Goal: Task Accomplishment & Management: Manage account settings

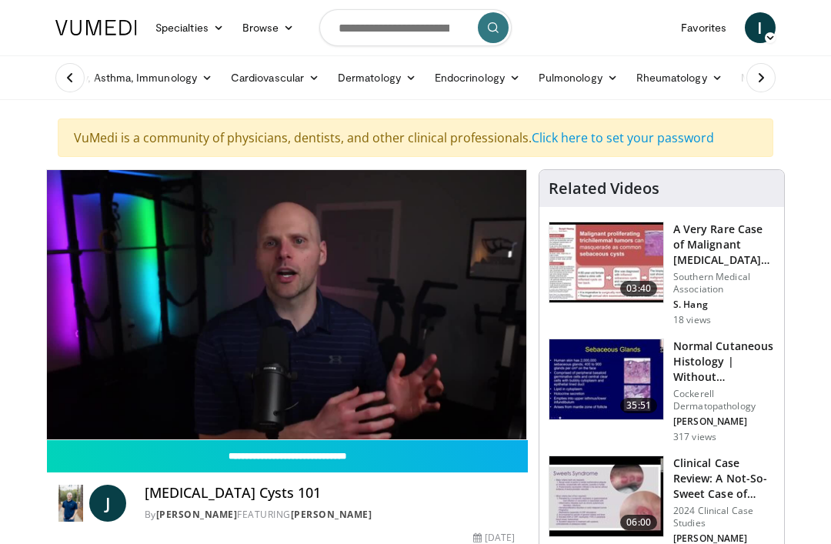
click at [764, 35] on span "I" at bounding box center [760, 27] width 31 height 31
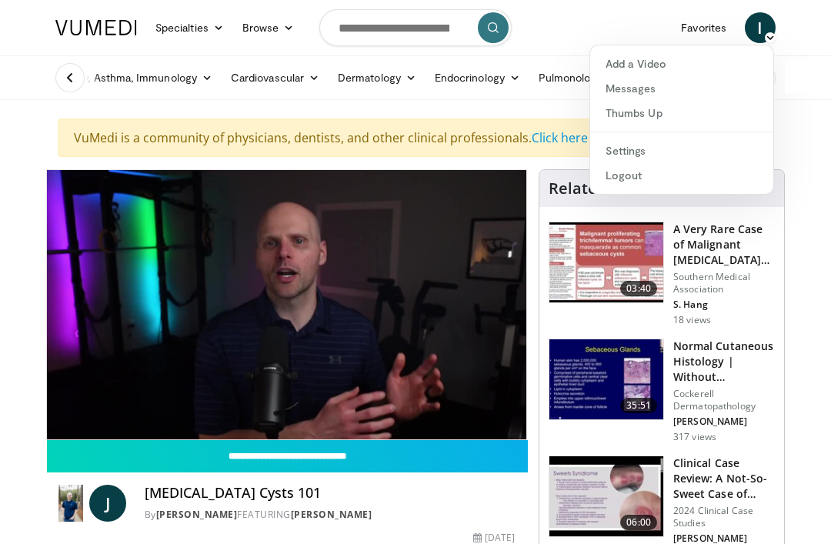
click at [785, 80] on div "Allergy, Asthma, Immunology Allergies Asthma Dermatitis Immunology Rhinosinusit…" at bounding box center [415, 77] width 739 height 43
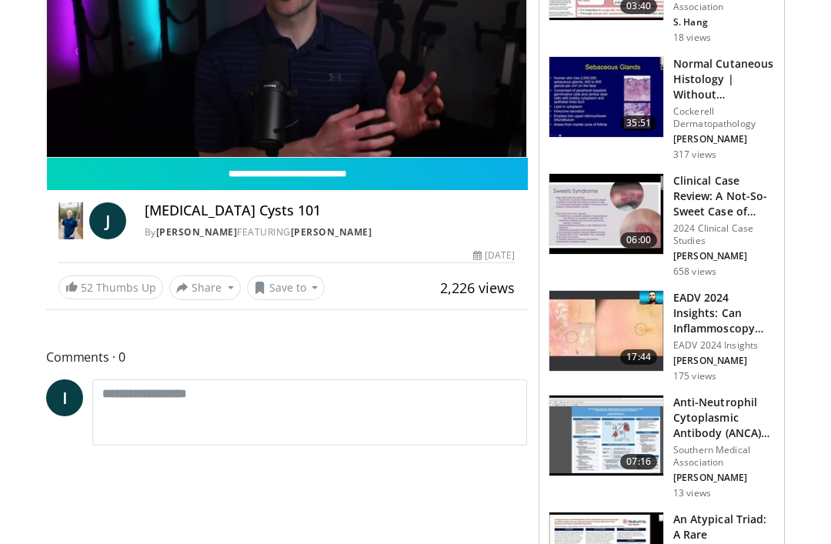
scroll to position [283, 0]
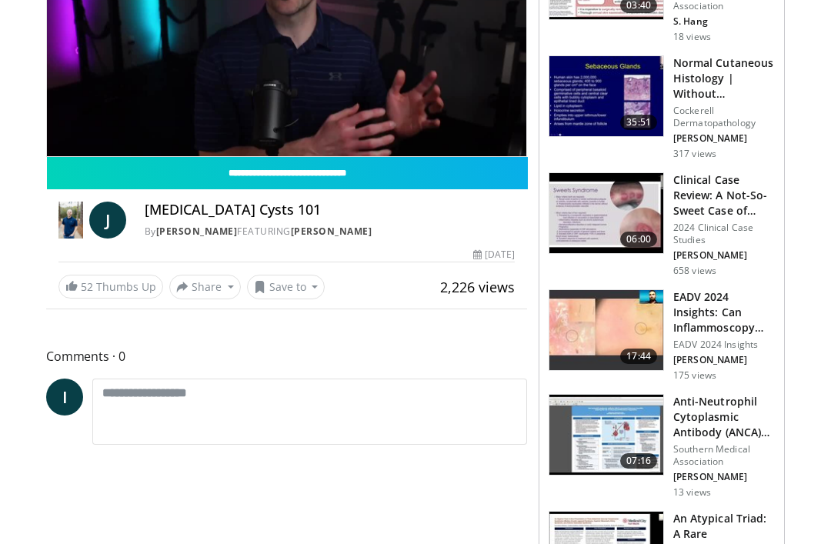
click at [602, 451] on img at bounding box center [607, 435] width 114 height 80
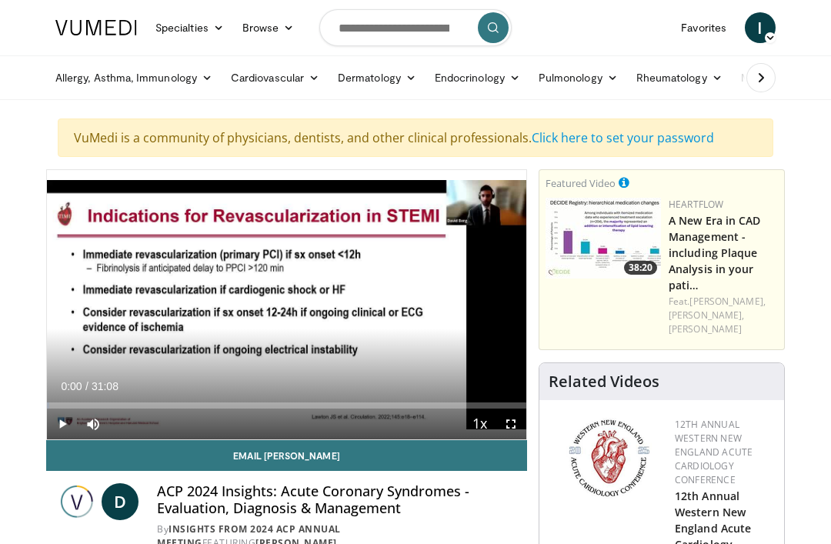
click at [670, 142] on link "Click here to set your password" at bounding box center [623, 137] width 182 height 17
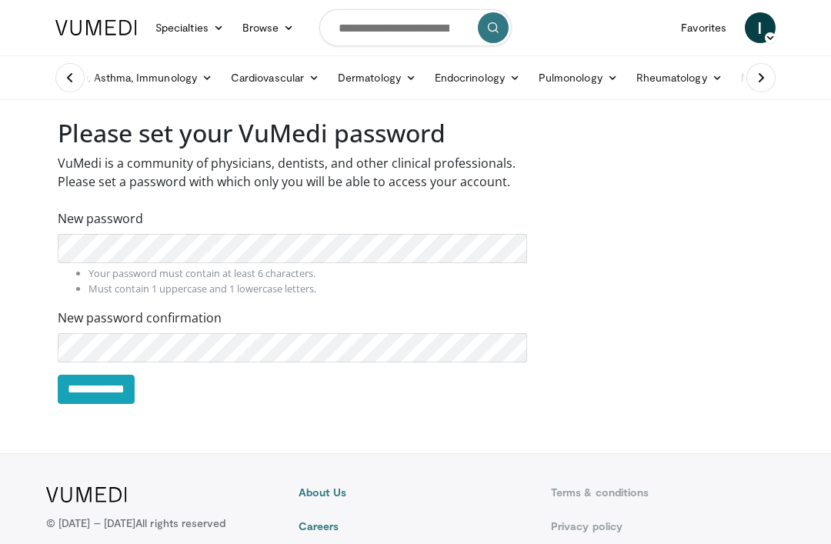
click at [765, 26] on span "I" at bounding box center [760, 27] width 31 height 31
click at [644, 151] on link "Settings" at bounding box center [681, 151] width 183 height 25
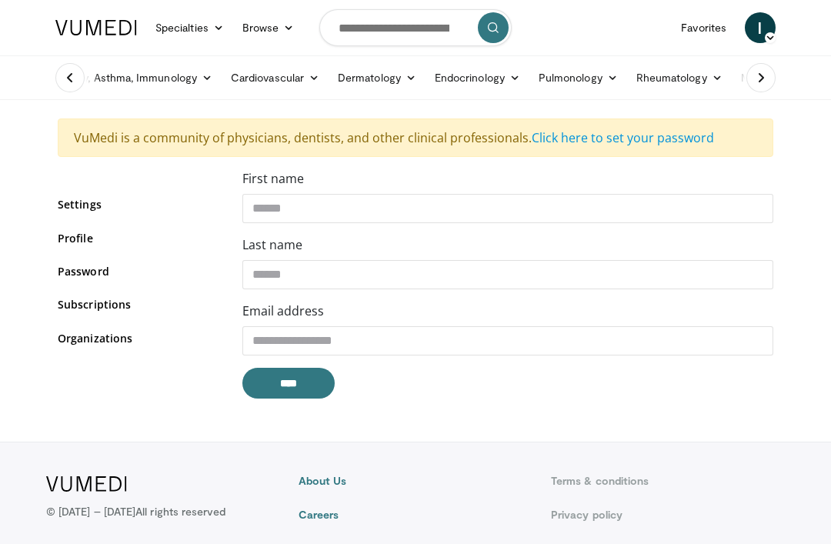
click at [682, 142] on link "Click here to set your password" at bounding box center [623, 137] width 182 height 17
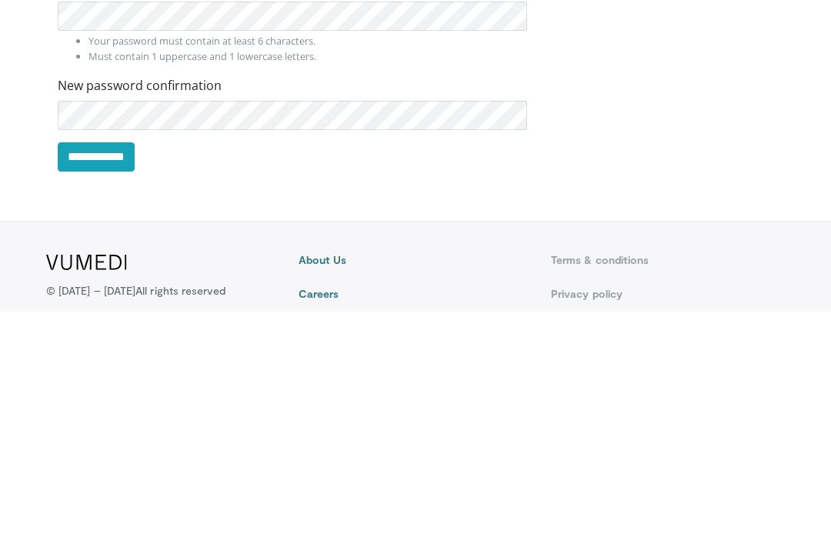
click at [135, 375] on input "**********" at bounding box center [96, 389] width 77 height 29
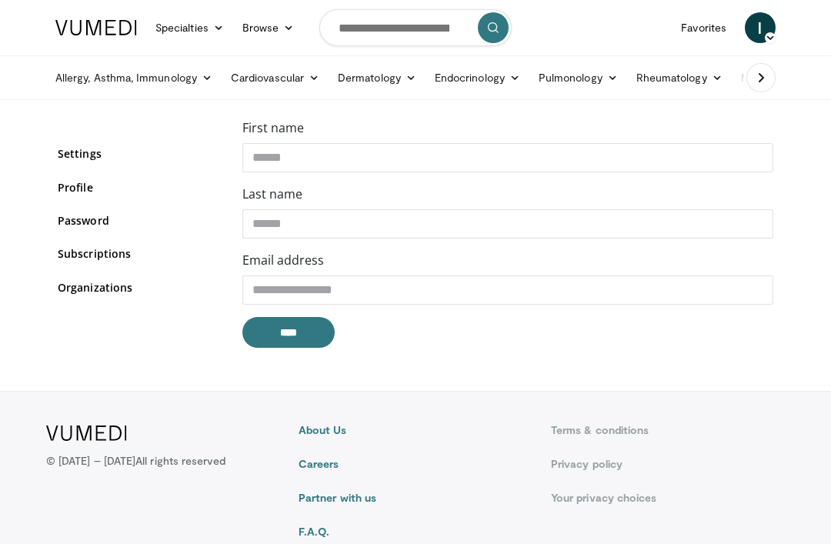
scroll to position [48, 0]
